Goal: Submit feedback/report problem: Provide input to the site owners about the experience or issues

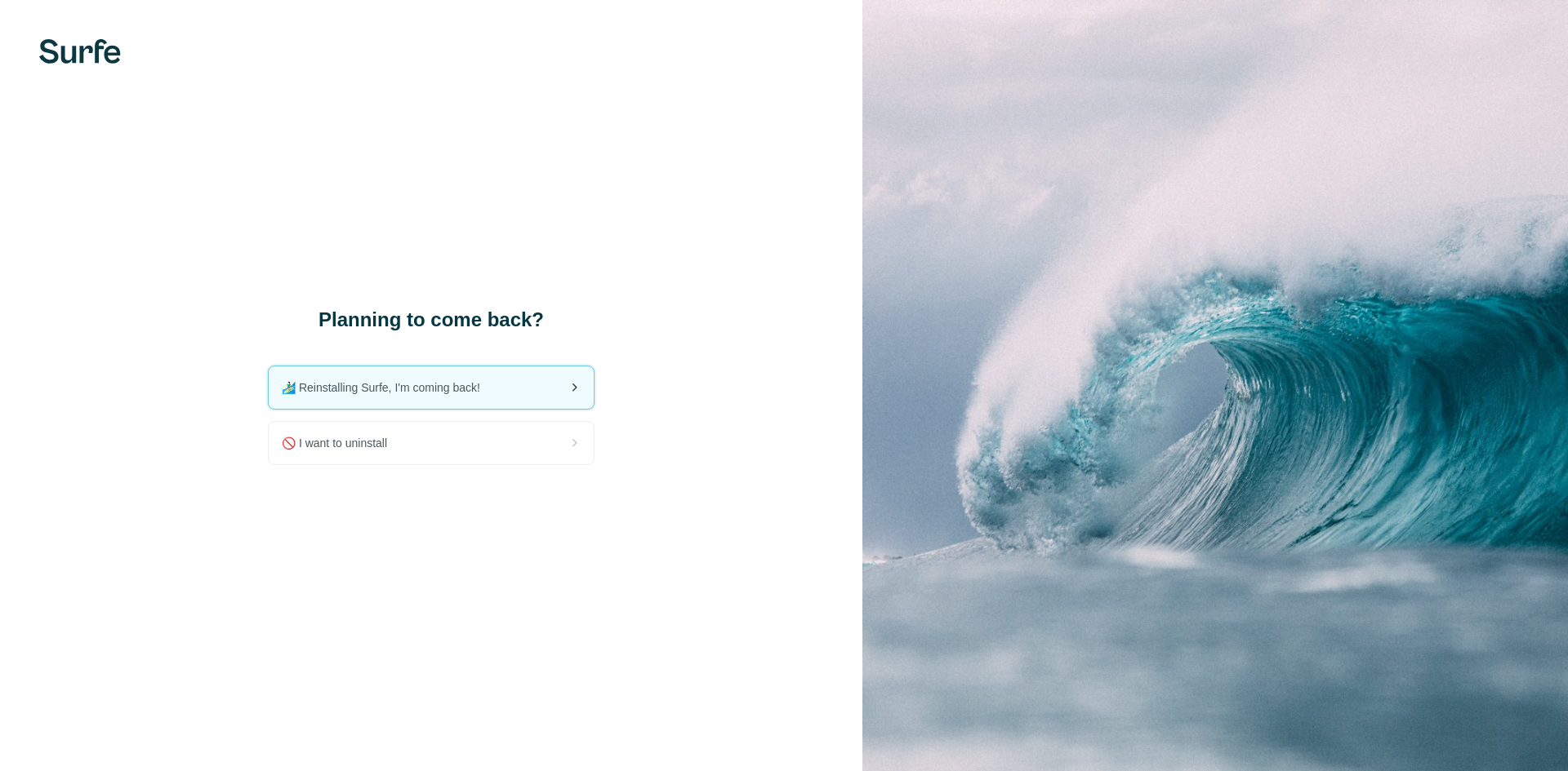
click at [412, 390] on span "🏄🏻‍♂️ Reinstalling Surfe, I'm coming back!" at bounding box center [387, 388] width 211 height 17
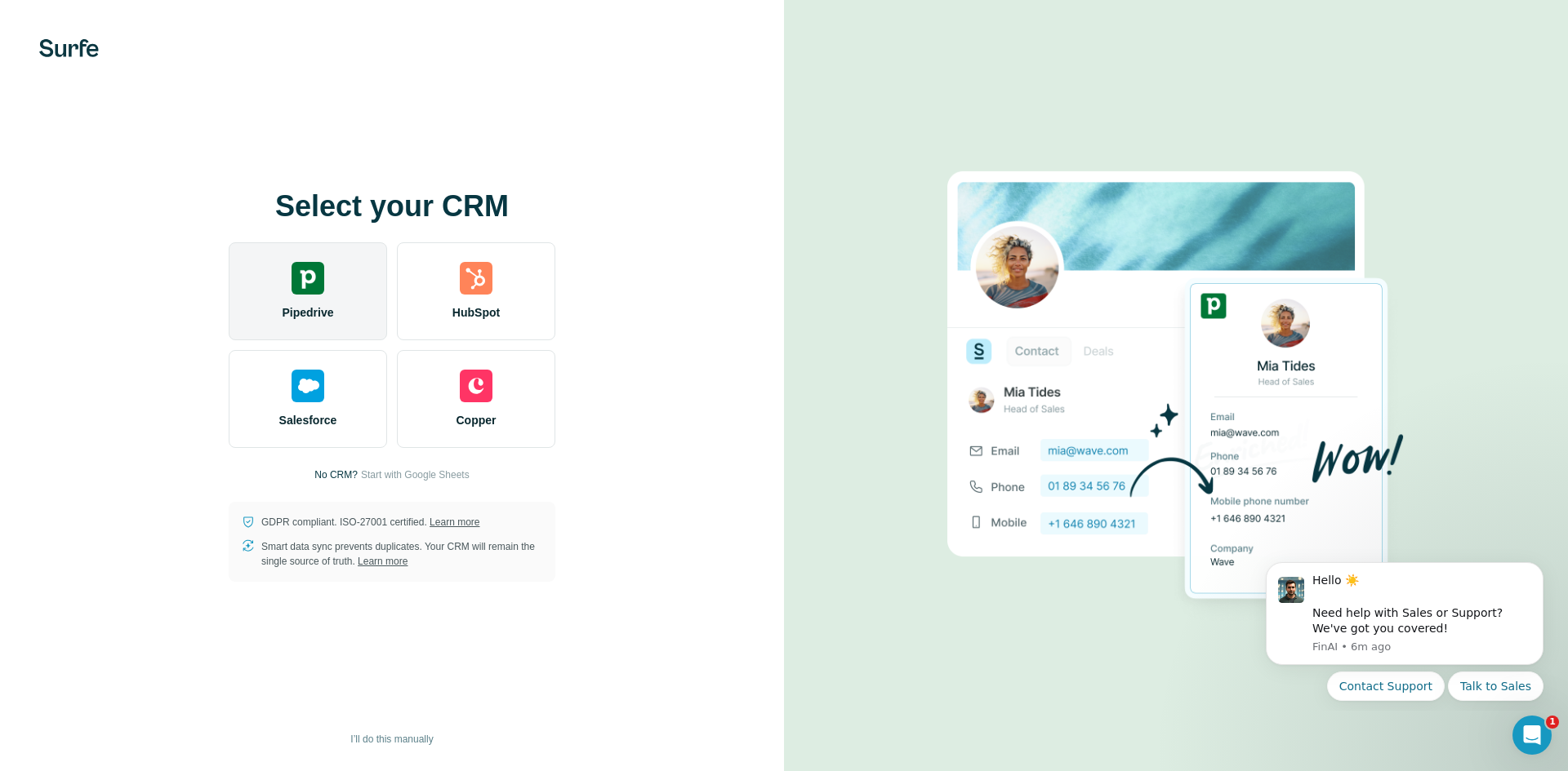
click at [324, 259] on div "Pipedrive" at bounding box center [308, 291] width 158 height 98
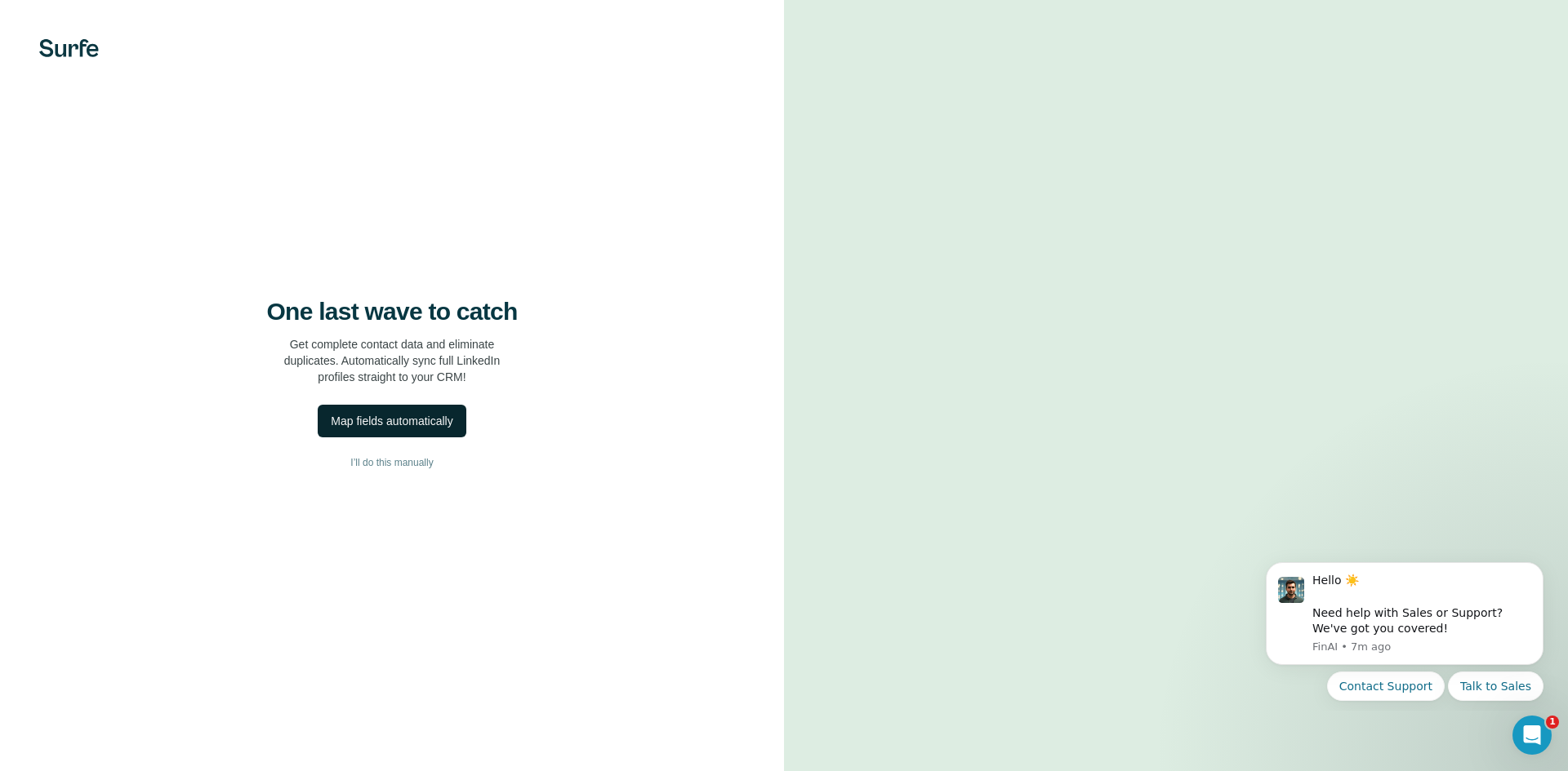
click at [417, 416] on div "Map fields automatically" at bounding box center [391, 421] width 122 height 17
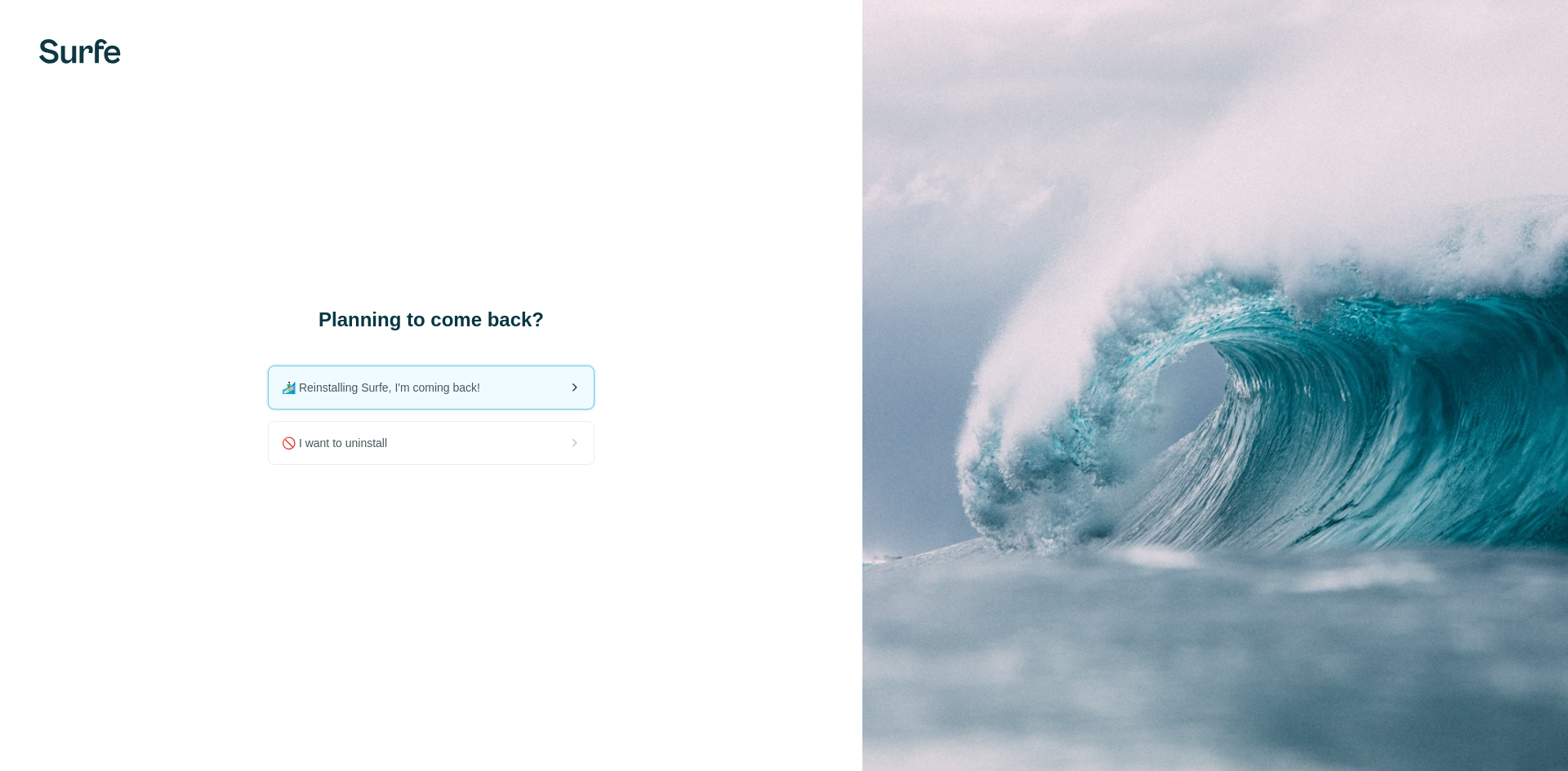
click at [384, 381] on span "🏄🏻‍♂️ Reinstalling Surfe, I'm coming back!" at bounding box center [387, 388] width 211 height 17
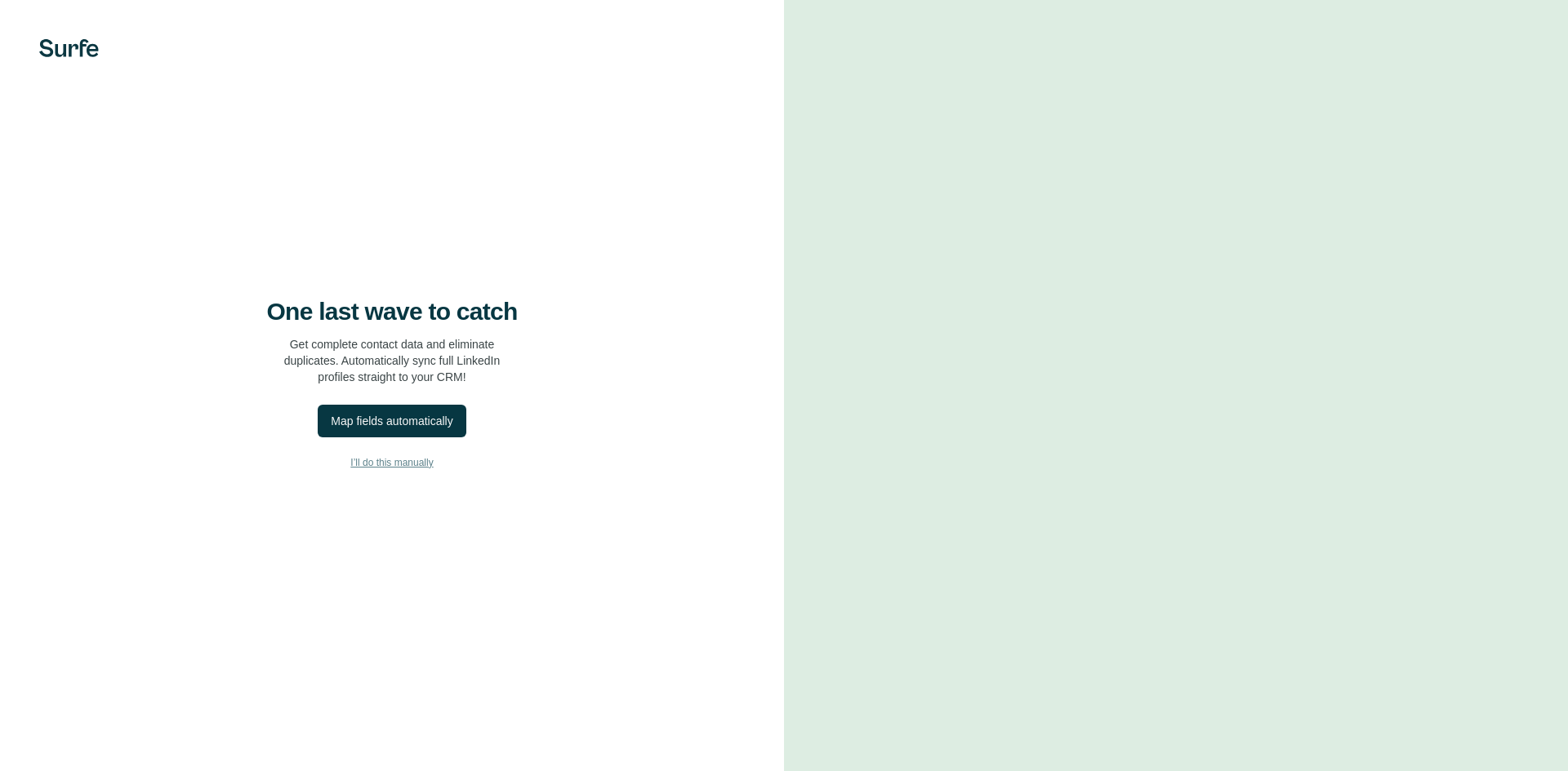
click at [368, 465] on span "I’ll do this manually" at bounding box center [391, 462] width 83 height 15
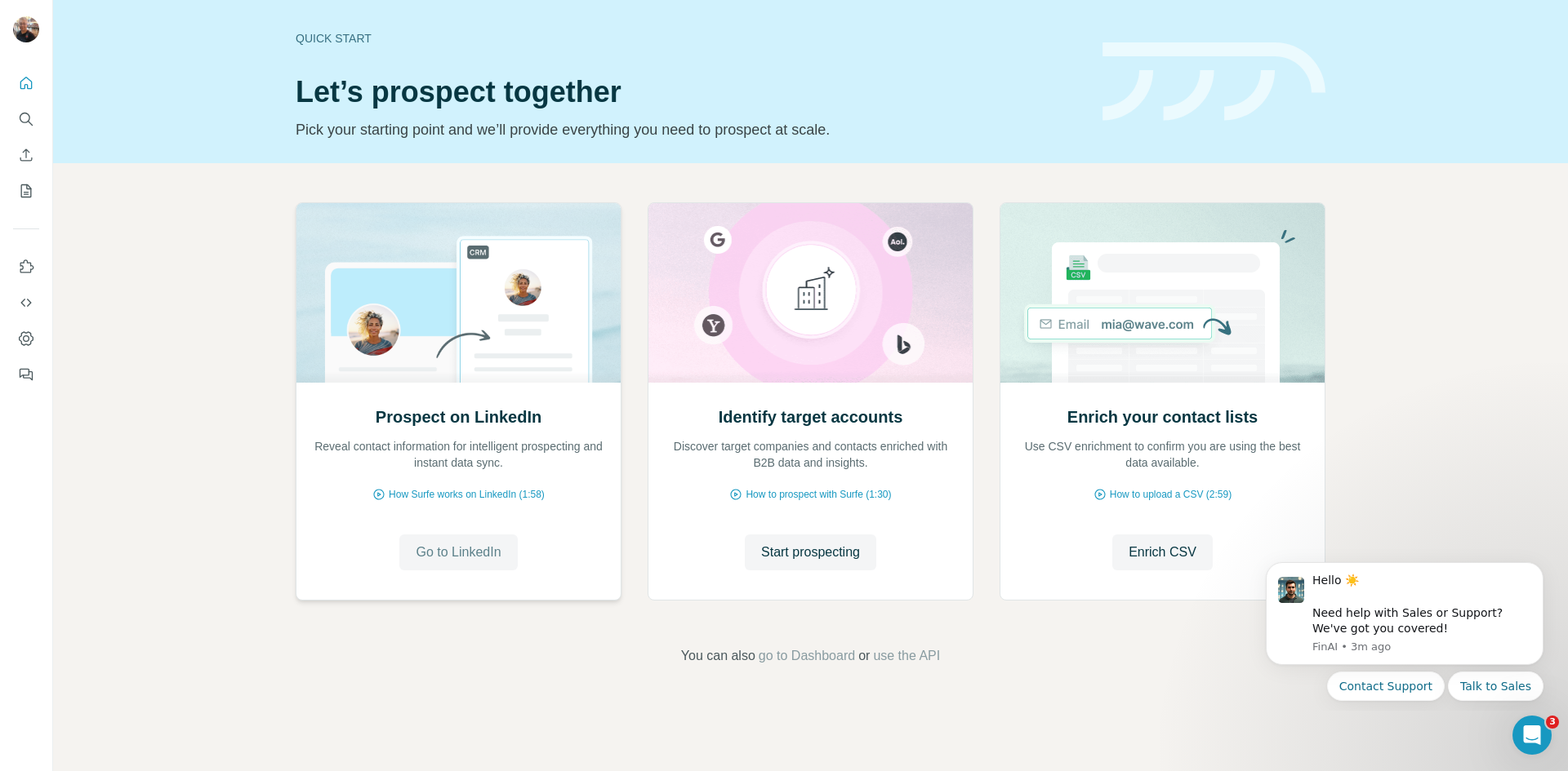
click at [470, 551] on span "Go to LinkedIn" at bounding box center [458, 553] width 85 height 20
click at [17, 340] on button "Dashboard" at bounding box center [26, 339] width 26 height 30
click at [493, 494] on span "How Surfe works on LinkedIn (1:58)" at bounding box center [466, 495] width 156 height 15
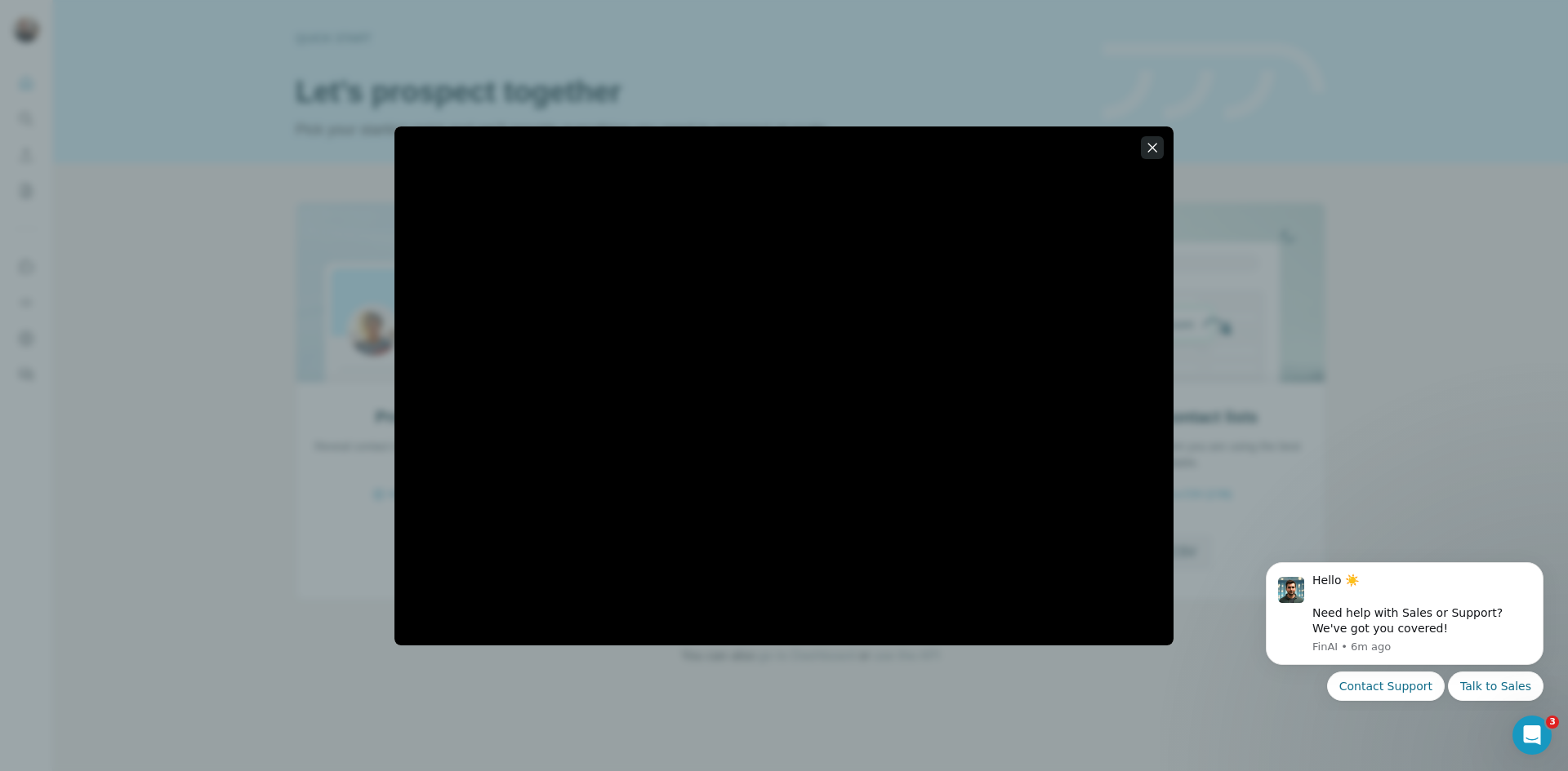
click at [1153, 146] on icon "button" at bounding box center [1152, 147] width 9 height 9
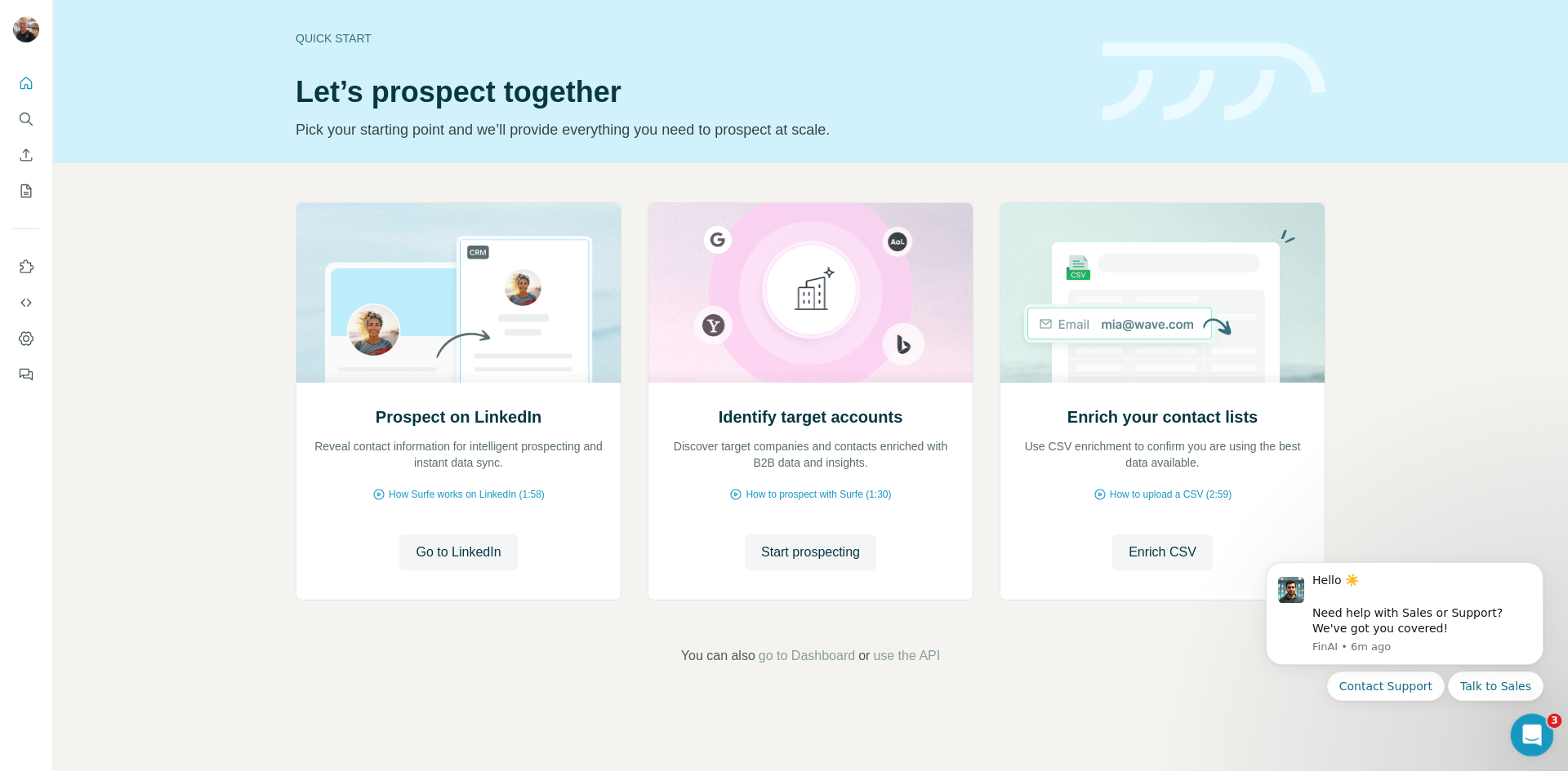
click at [1514, 728] on div "Open Intercom Messenger" at bounding box center [1530, 733] width 54 height 54
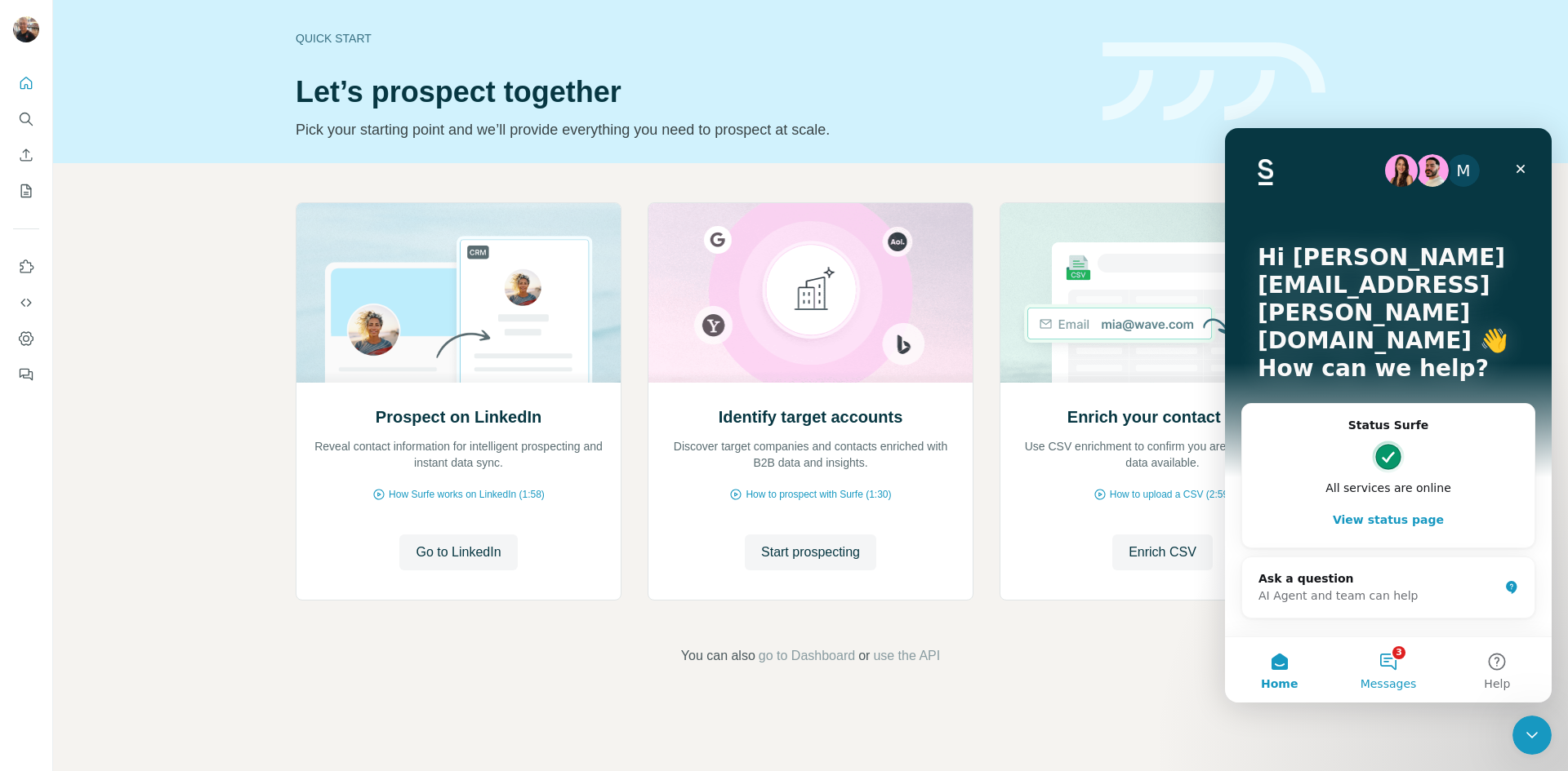
click at [1389, 663] on button "3 Messages" at bounding box center [1388, 669] width 109 height 65
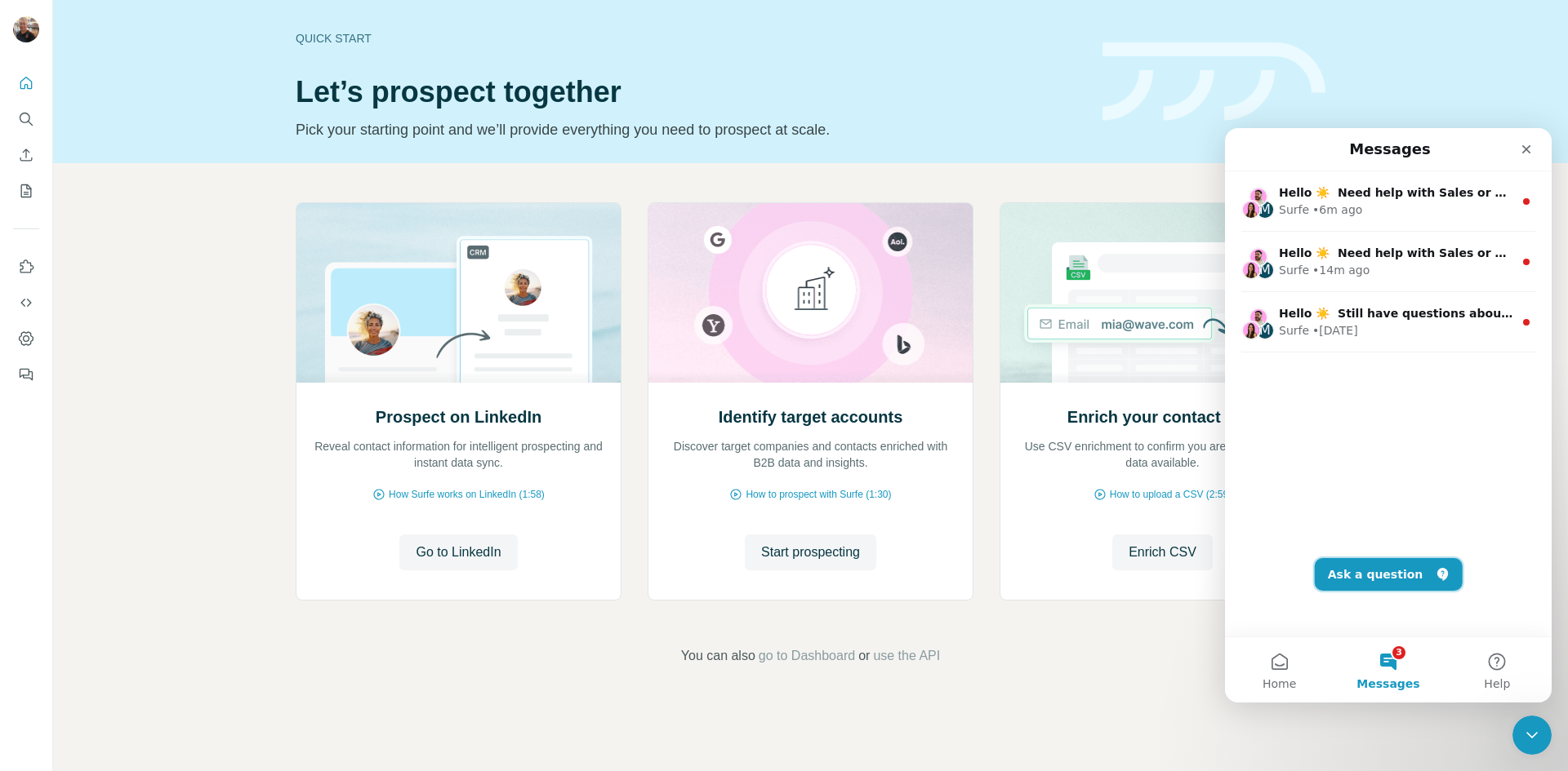
click at [1374, 569] on button "Ask a question" at bounding box center [1389, 575] width 148 height 33
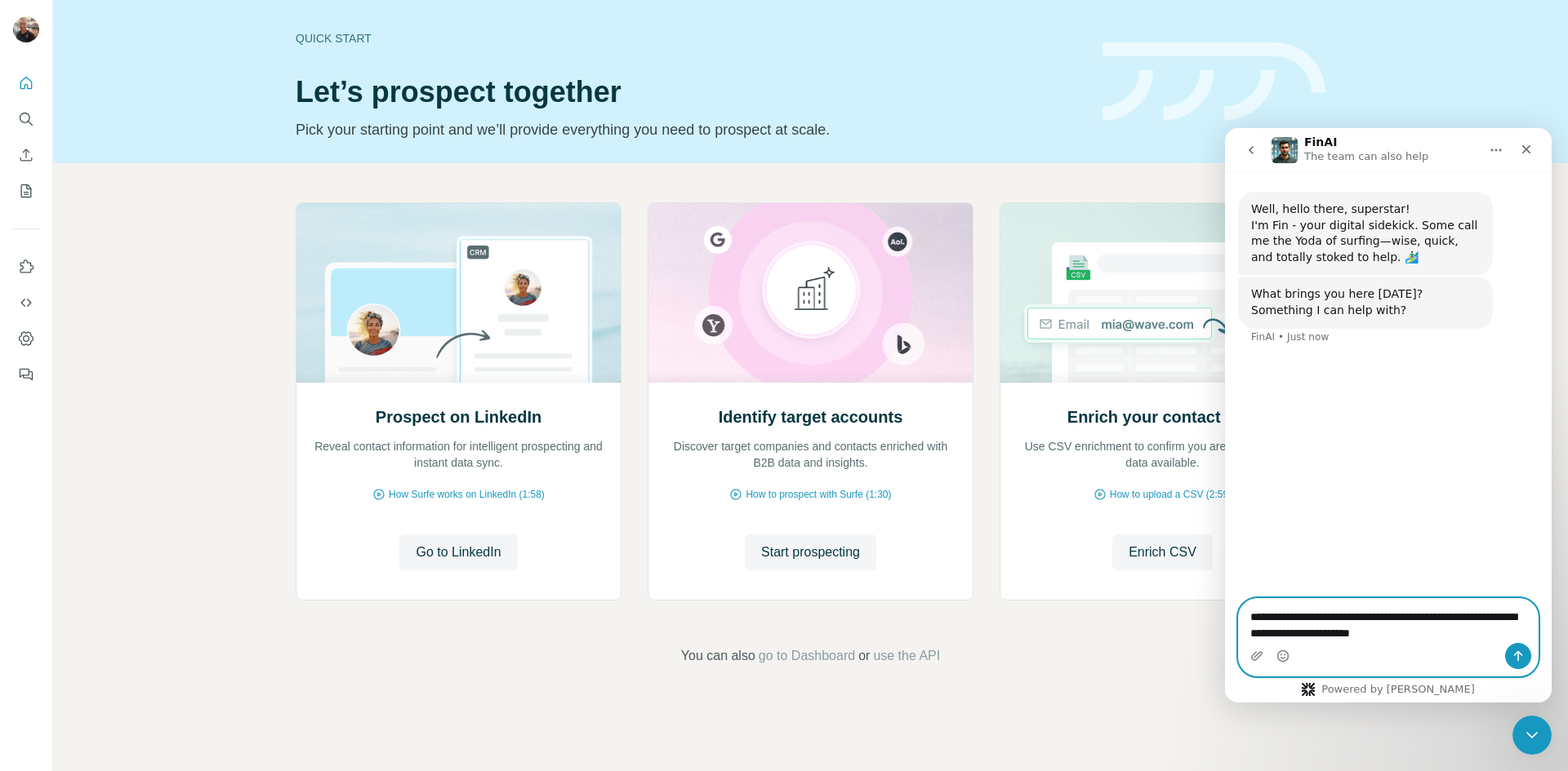
click at [1431, 633] on textarea "**********" at bounding box center [1389, 621] width 299 height 44
type textarea "**********"
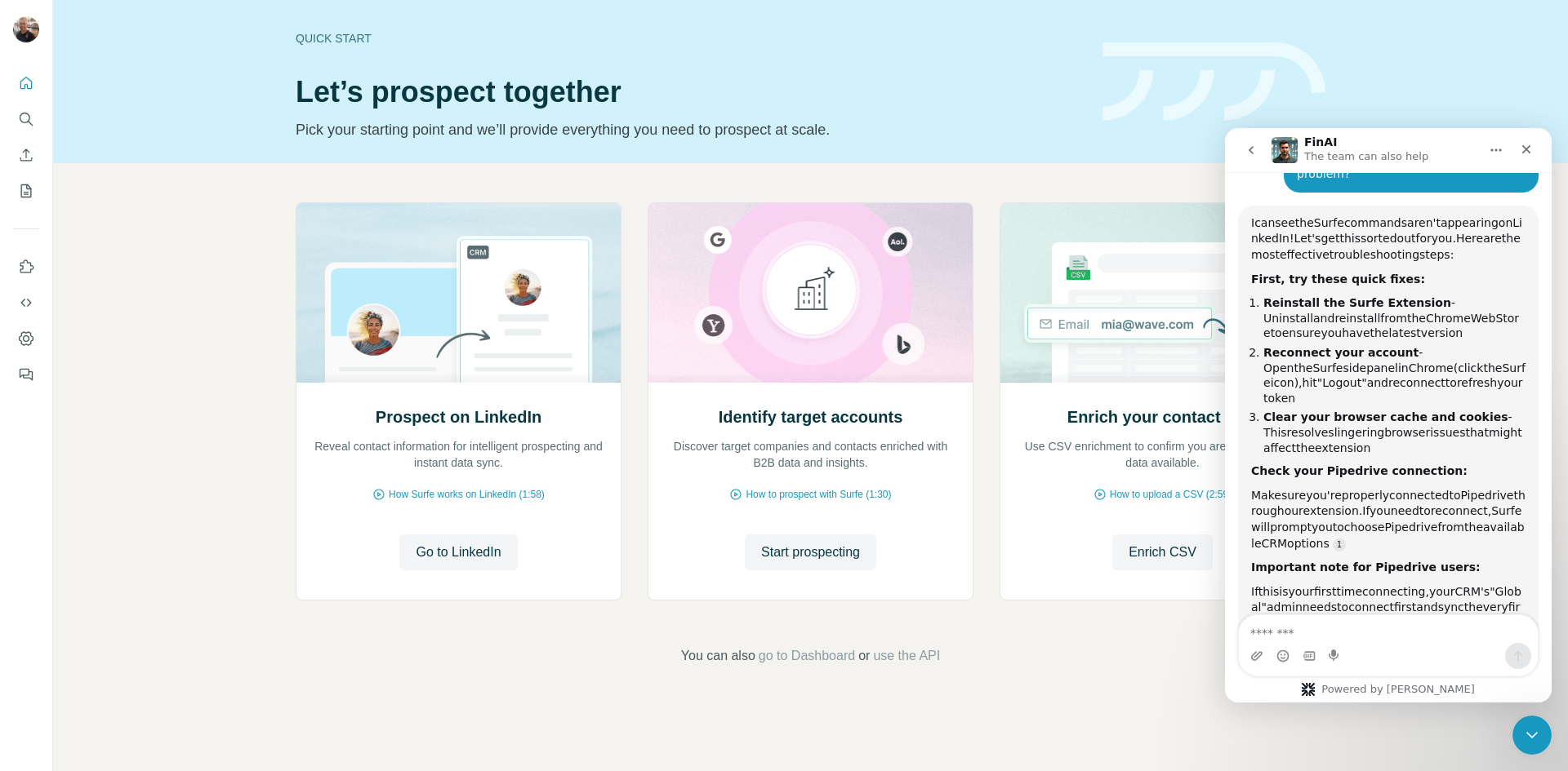
scroll to position [364, 0]
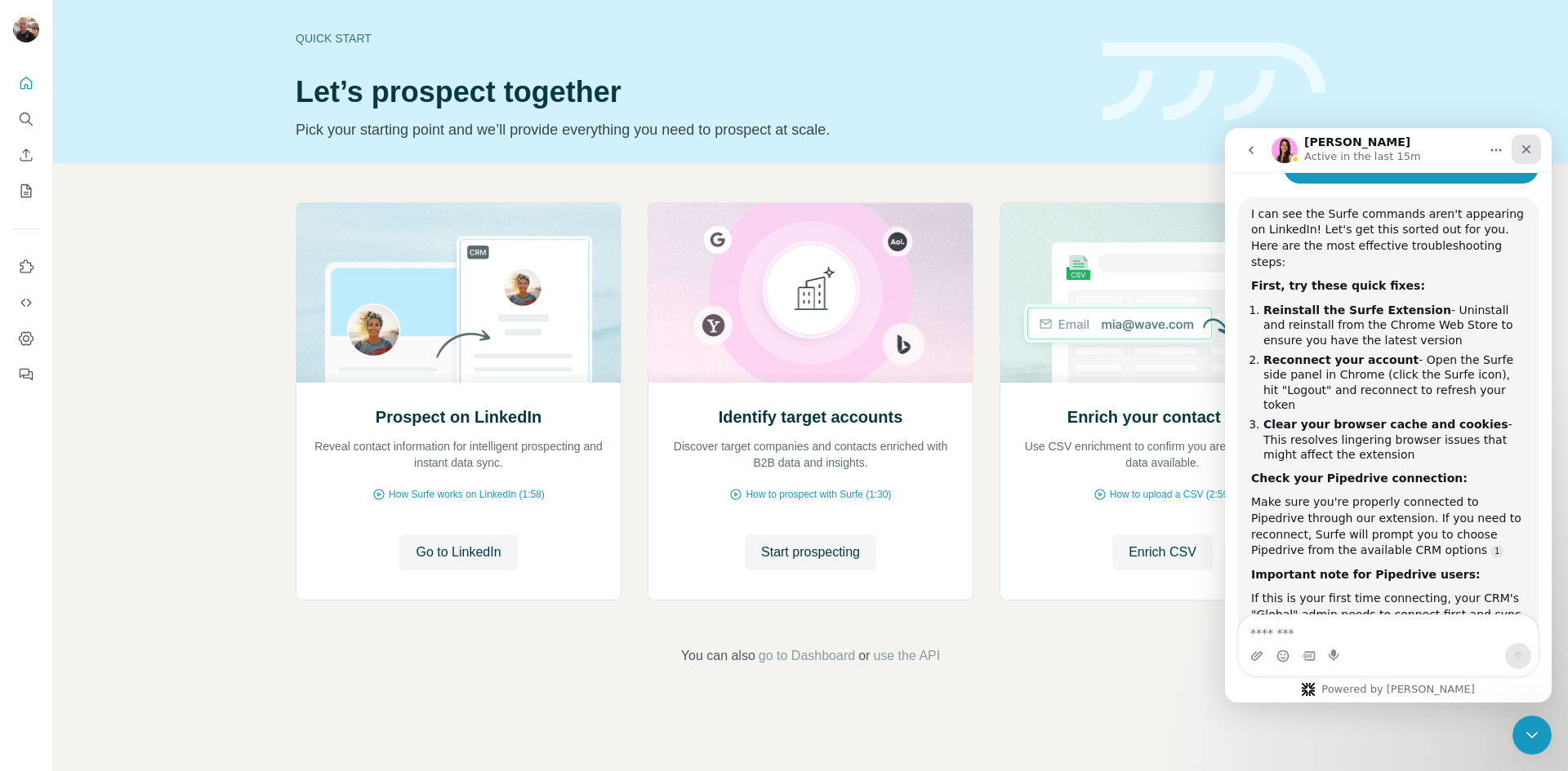
click at [1524, 154] on icon "Close" at bounding box center [1526, 149] width 13 height 13
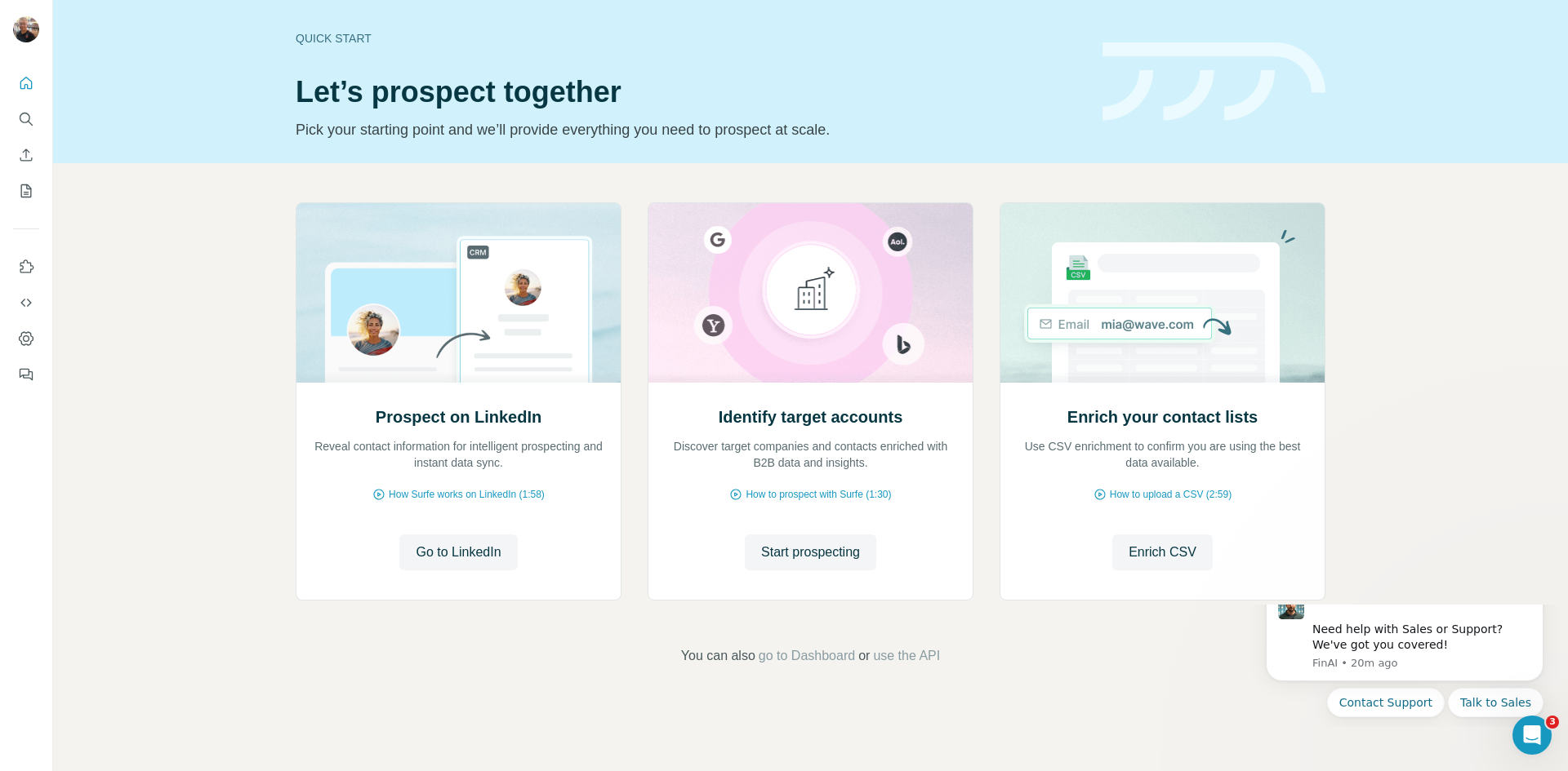
scroll to position [932, 0]
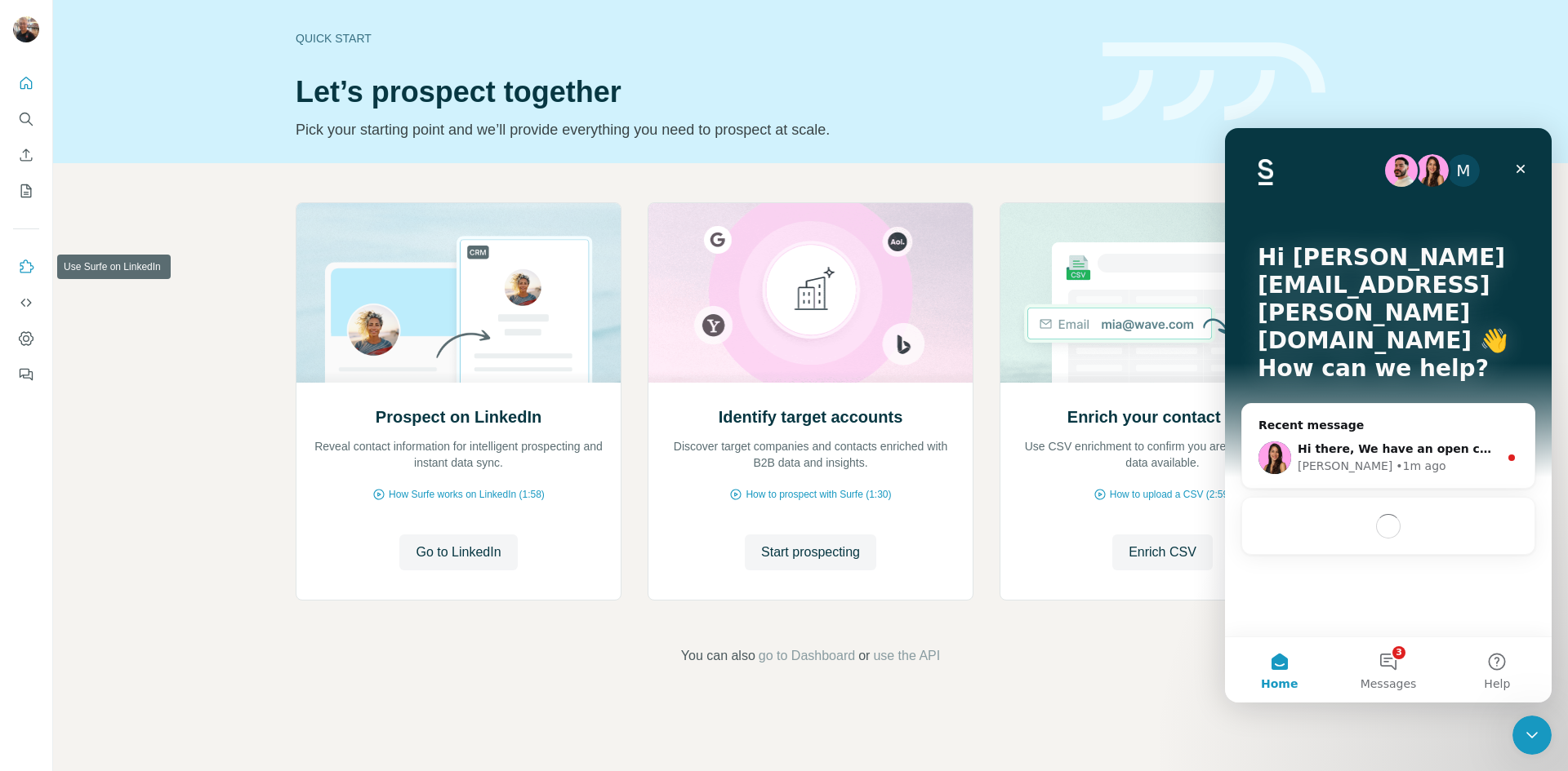
click at [28, 267] on icon "Use Surfe on LinkedIn" at bounding box center [26, 267] width 17 height 17
click at [1525, 169] on icon "Close" at bounding box center [1520, 169] width 13 height 13
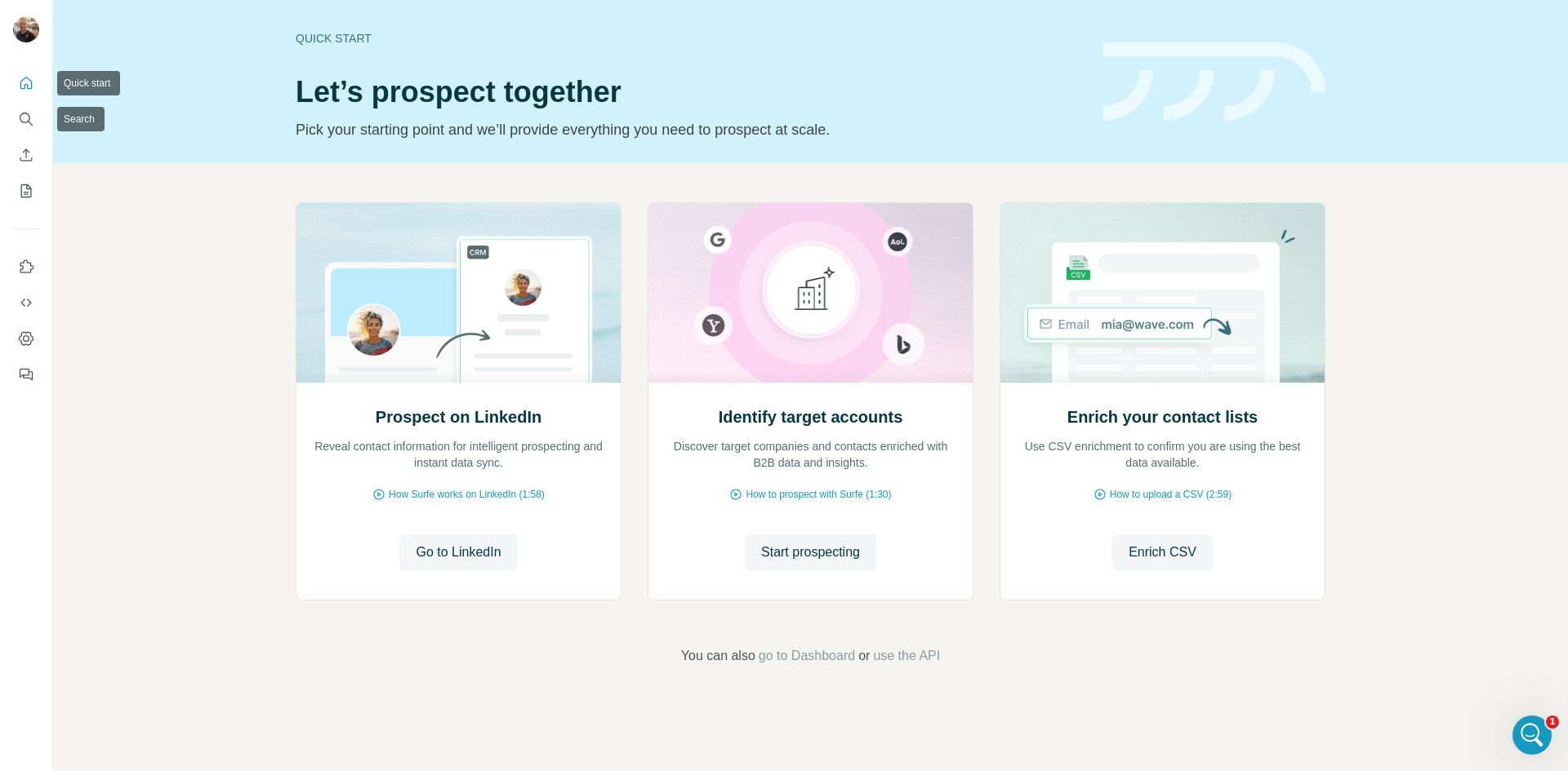
click at [27, 87] on icon "Quick start" at bounding box center [26, 83] width 12 height 12
click at [20, 123] on icon "Search" at bounding box center [26, 119] width 17 height 17
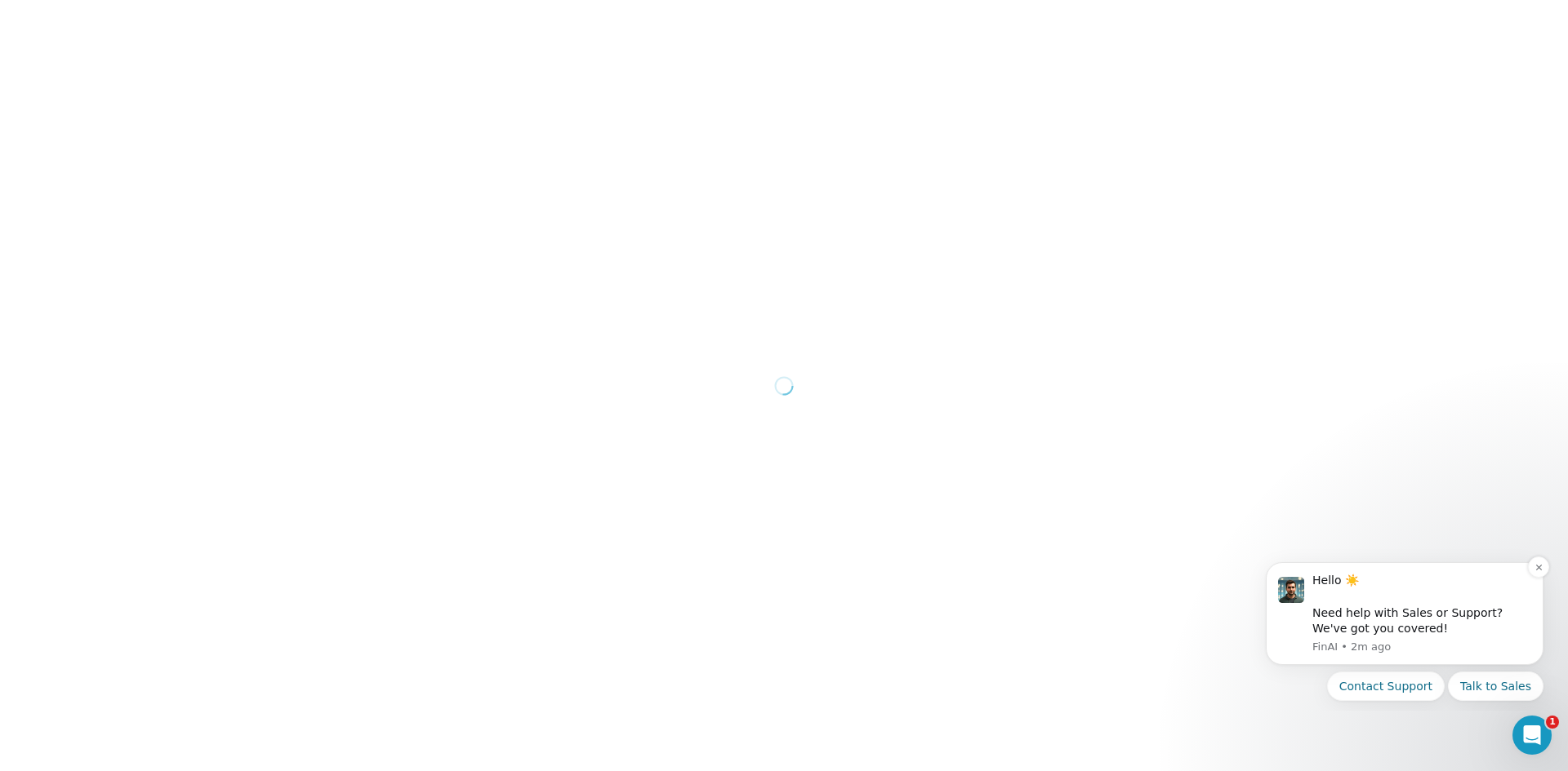
click at [1371, 617] on div "Hello ☀️ ​ Need help with Sales or Support? We've got you covered!" at bounding box center [1422, 604] width 219 height 63
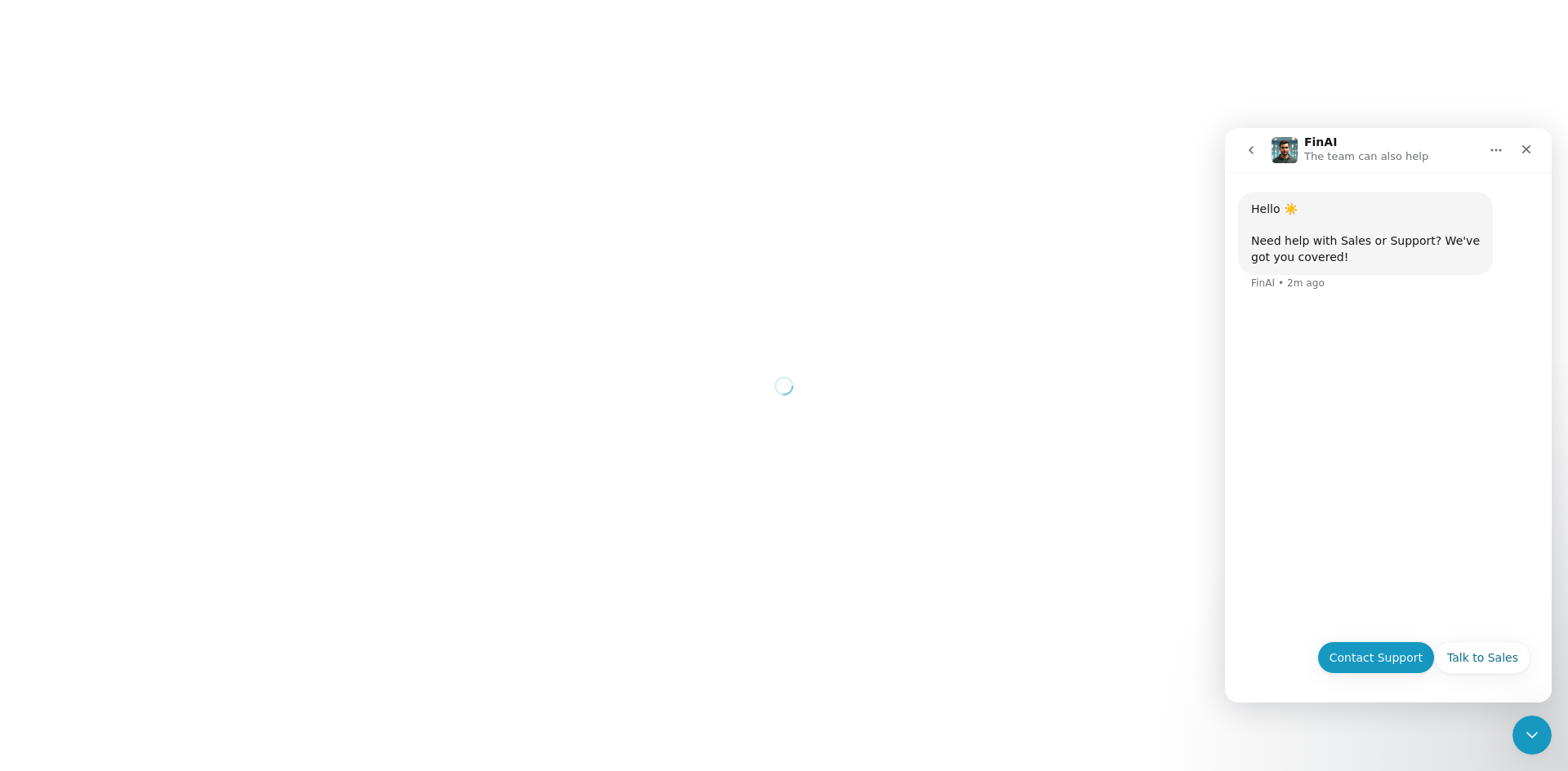
click at [1368, 651] on button "Contact Support" at bounding box center [1376, 658] width 117 height 33
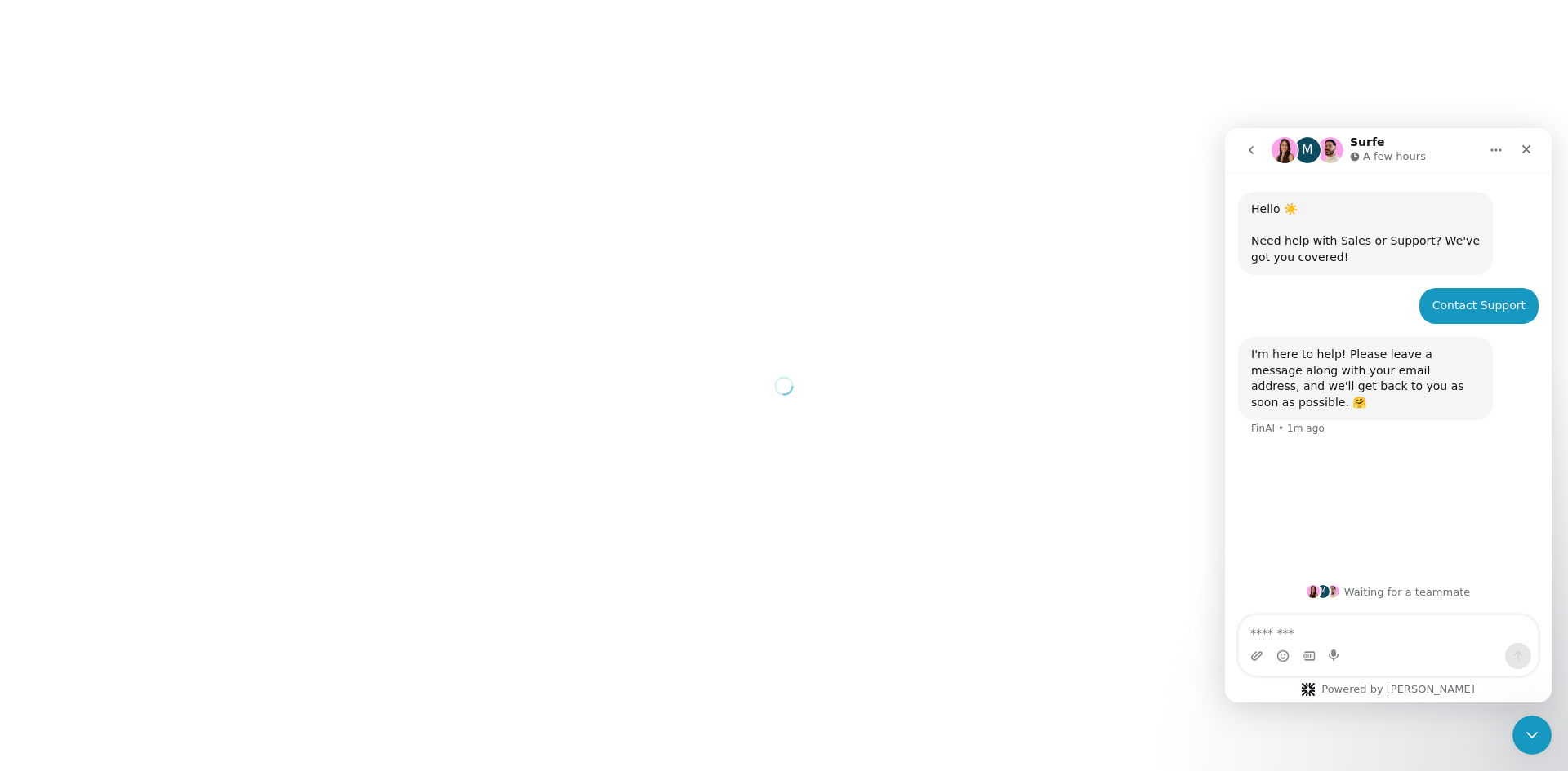
click at [1332, 631] on textarea "Message…" at bounding box center [1389, 629] width 299 height 28
click at [1330, 142] on img "Intercom messenger" at bounding box center [1331, 150] width 26 height 26
click at [1361, 140] on h1 "Surfe" at bounding box center [1367, 143] width 35 height 12
click at [1373, 154] on p "A few hours" at bounding box center [1394, 156] width 63 height 17
click at [1334, 154] on img "Intercom messenger" at bounding box center [1331, 150] width 26 height 26
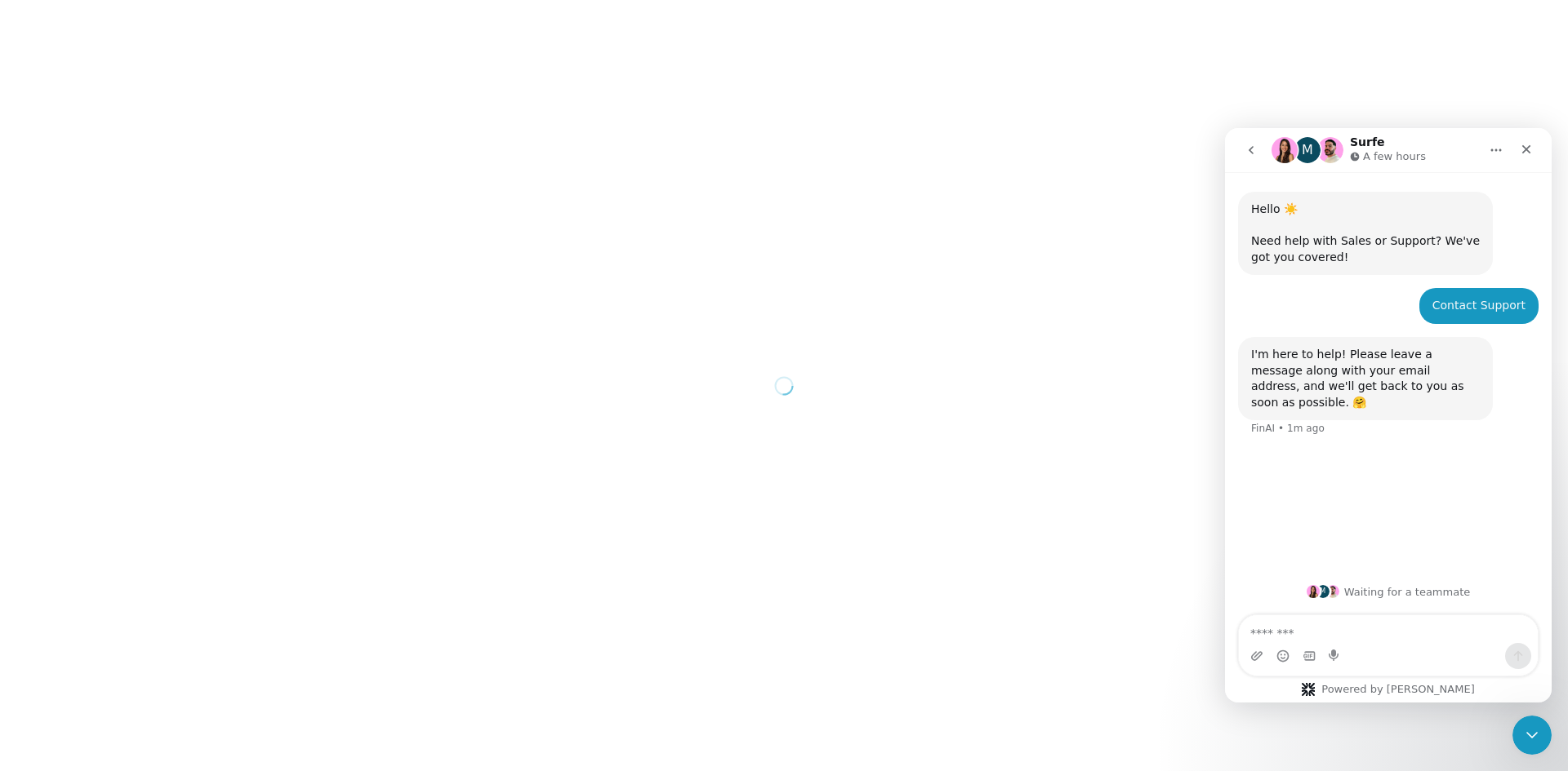
click at [1305, 153] on div "M" at bounding box center [1307, 150] width 26 height 26
click at [1327, 636] on textarea "Message…" at bounding box center [1389, 629] width 299 height 28
type textarea "**"
click at [1365, 643] on div "Intercom messenger" at bounding box center [1389, 656] width 299 height 26
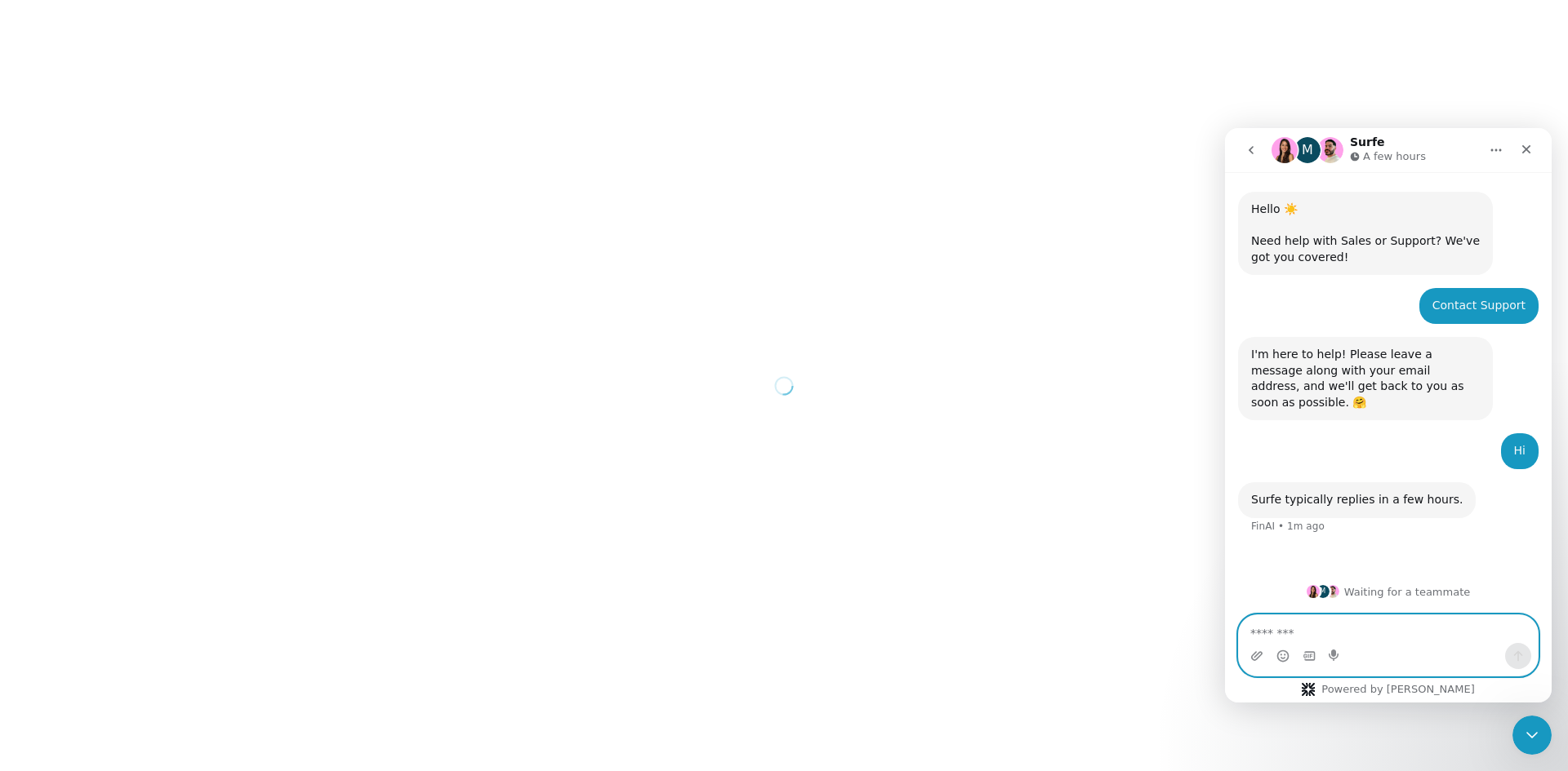
click at [1362, 641] on textarea "Message…" at bounding box center [1389, 629] width 299 height 28
type textarea "**********"
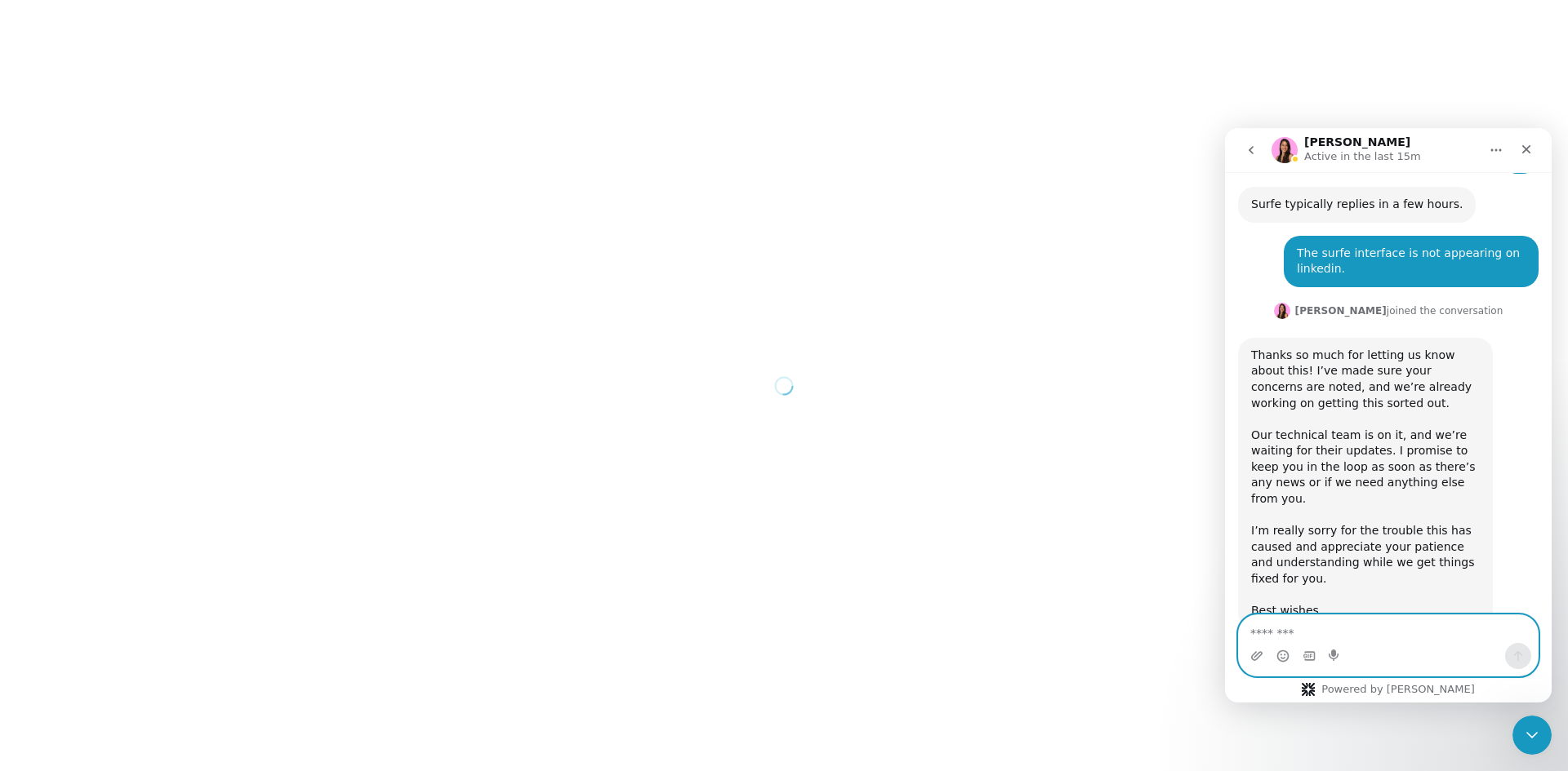
scroll to position [312, 0]
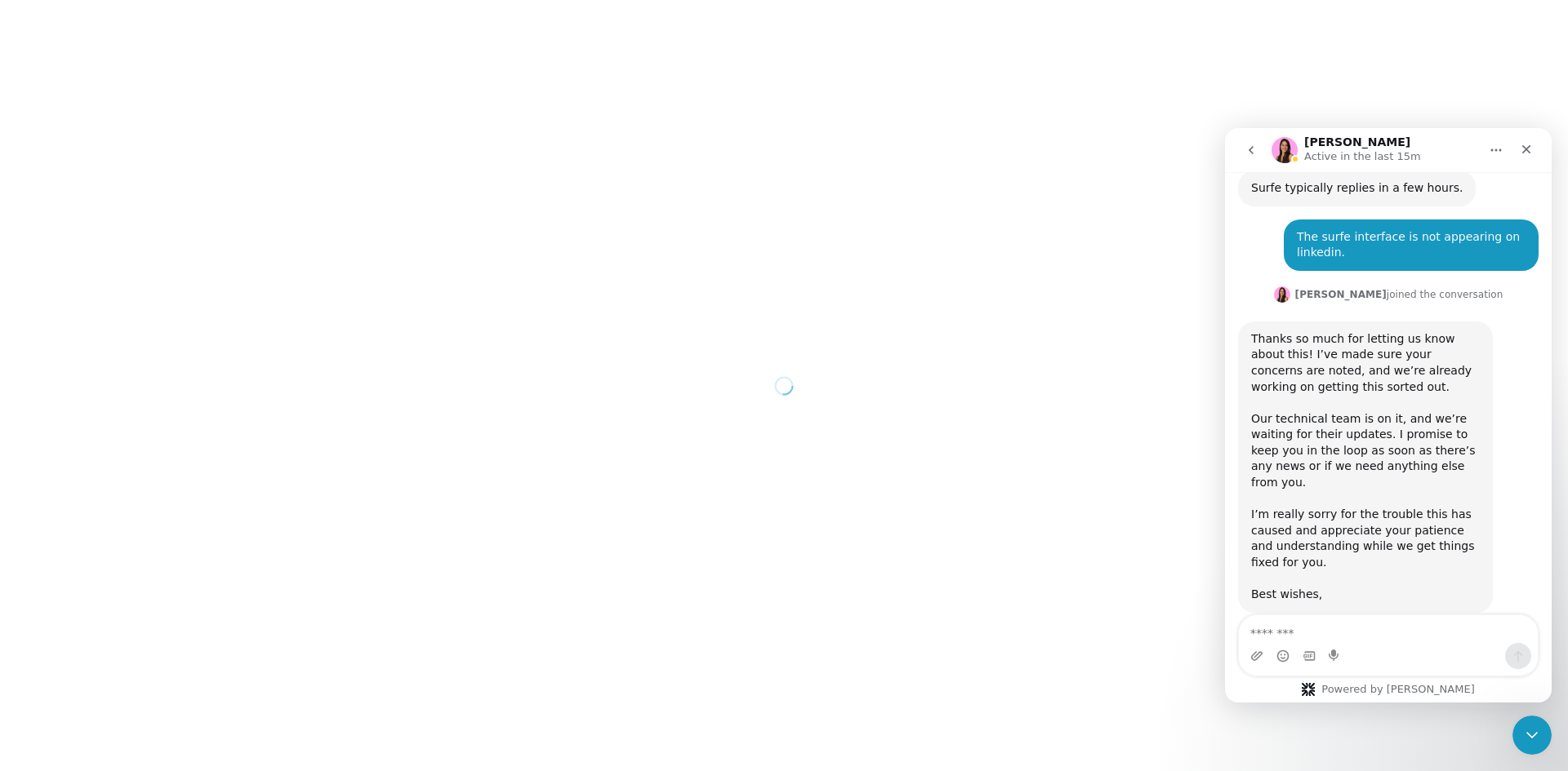
drag, startPoint x: 1340, startPoint y: 418, endPoint x: 1402, endPoint y: 462, distance: 76.0
click at [1402, 462] on div "Our technical team is on it, and we’re waiting for their updates. I promise to …" at bounding box center [1365, 459] width 229 height 96
copy div "I promise to keep you in the loop as soon as there’s any news or if we need any…"
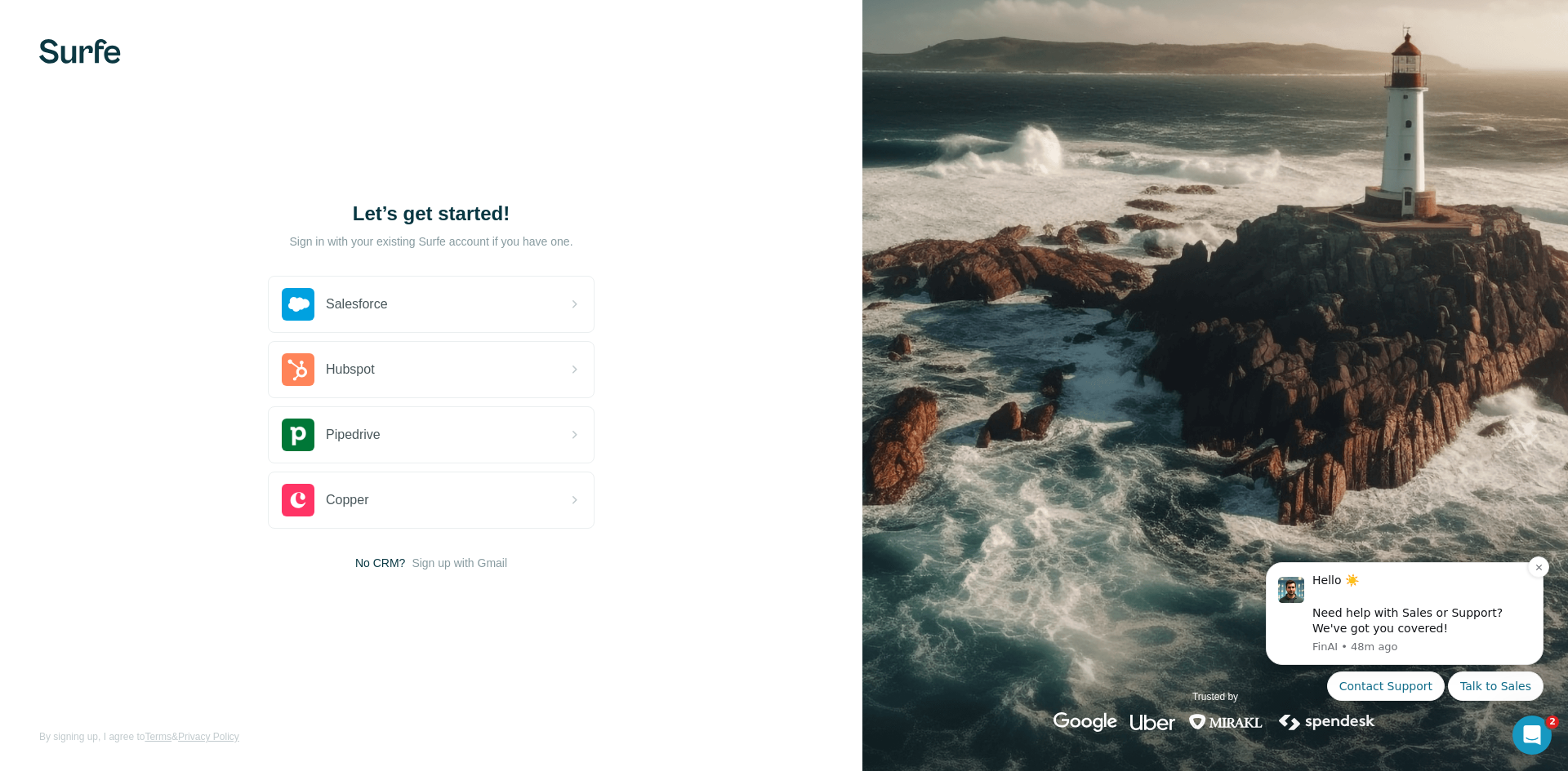
click at [1415, 619] on div "Hello ☀️ ​ Need help with Sales or Support? We've got you covered!" at bounding box center [1422, 604] width 219 height 63
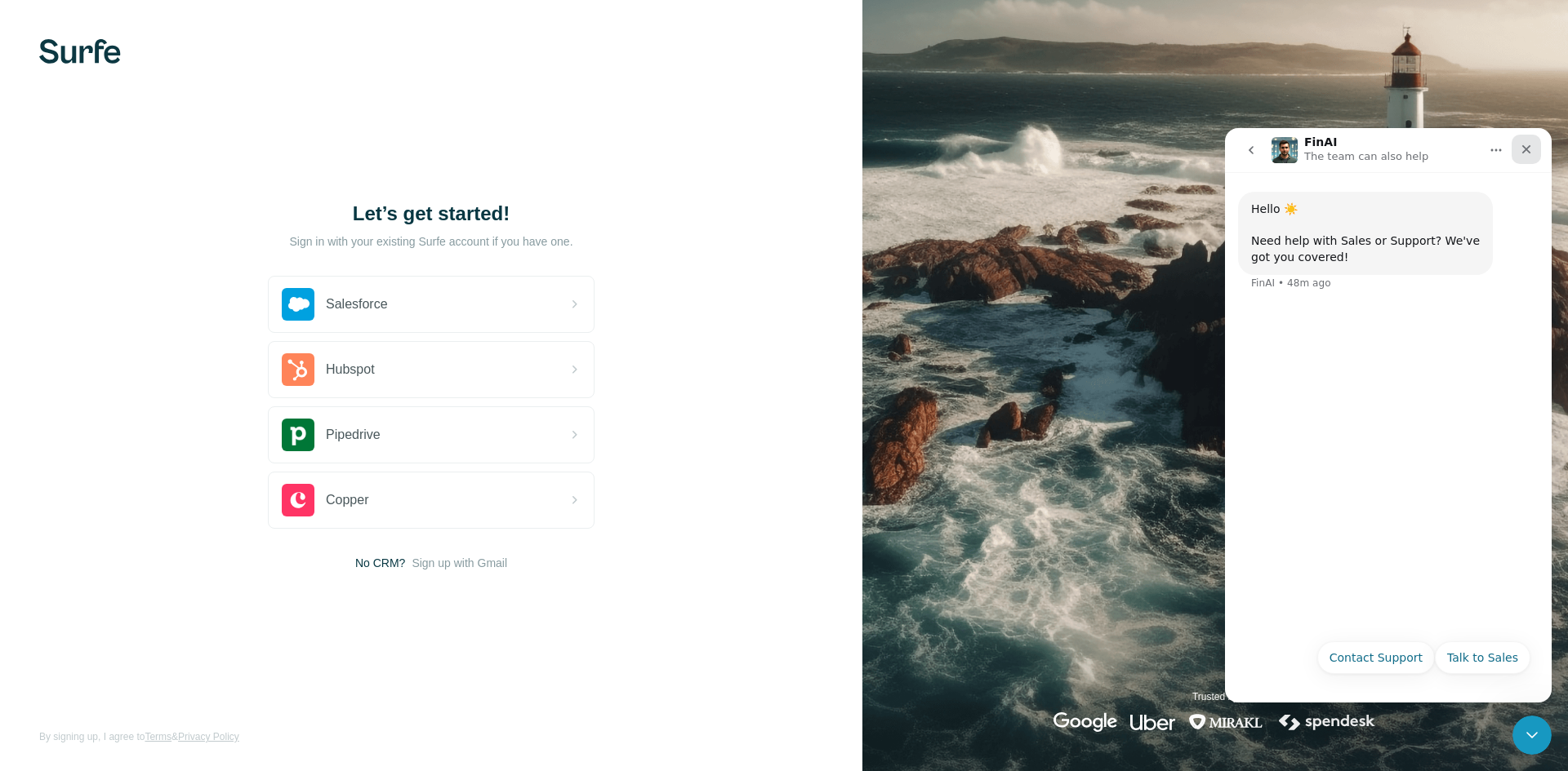
click at [1520, 152] on div "Close" at bounding box center [1526, 150] width 30 height 30
